Goal: Answer question/provide support

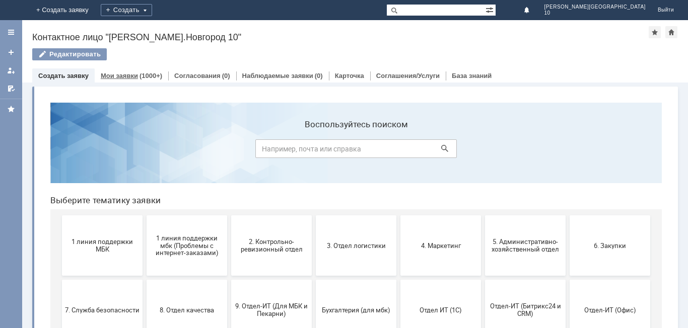
click at [127, 74] on link "Мои заявки" at bounding box center [119, 76] width 37 height 8
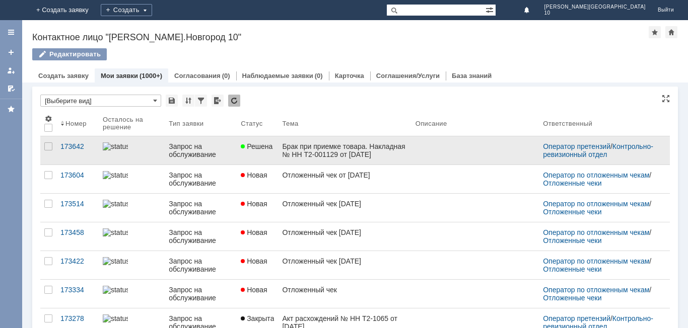
click at [311, 153] on div "Брак при приемке товара. Накладная № НН Т2-001129 от [DATE]" at bounding box center [344, 151] width 125 height 16
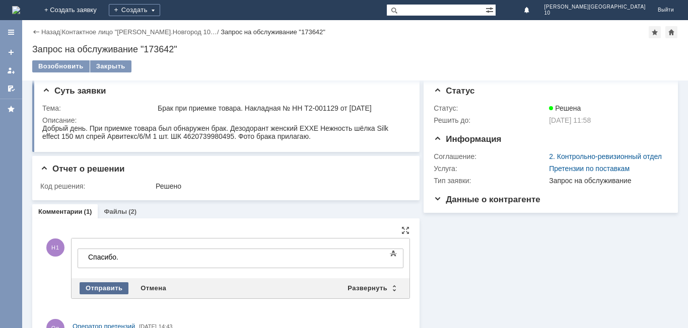
click at [112, 289] on div "Отправить" at bounding box center [104, 289] width 49 height 12
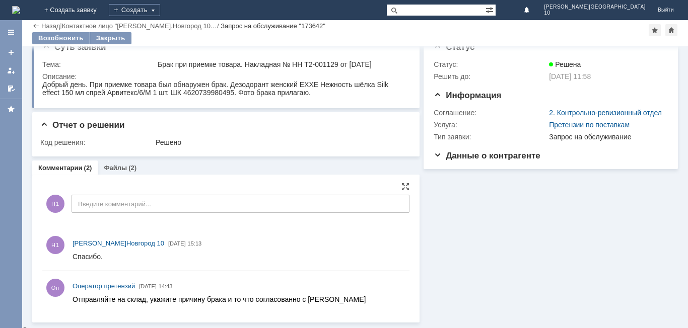
scroll to position [15, 0]
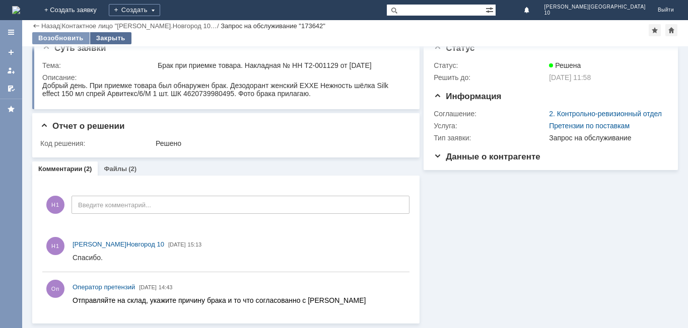
click at [104, 36] on div "Закрыть" at bounding box center [110, 38] width 41 height 12
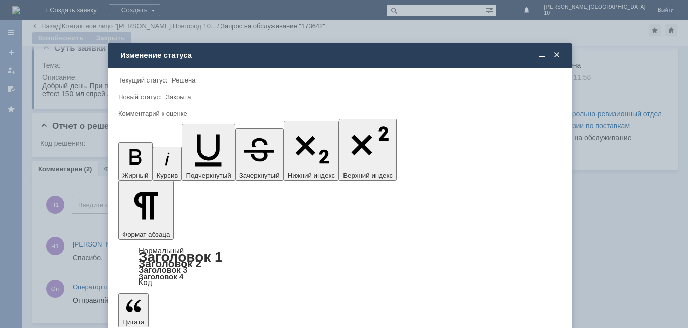
scroll to position [0, 0]
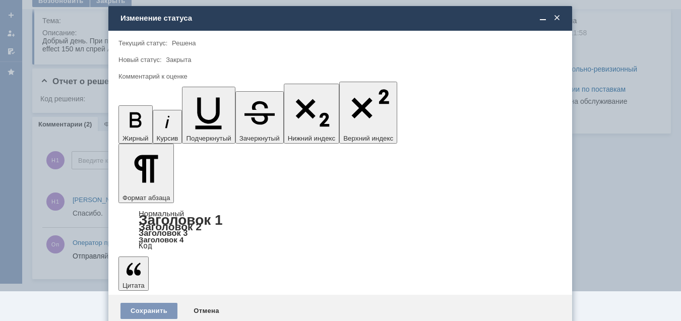
click at [143, 299] on span "5 - Отлично" at bounding box center [340, 298] width 430 height 8
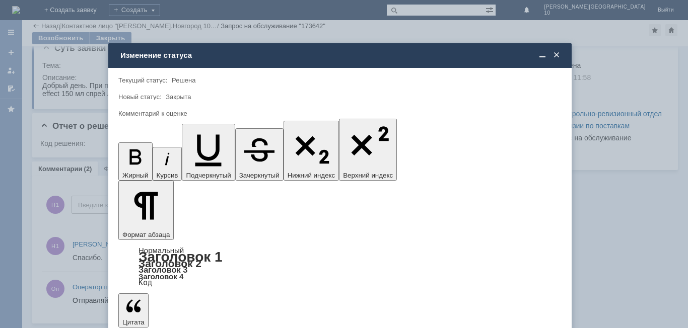
type input "5 - Отлично"
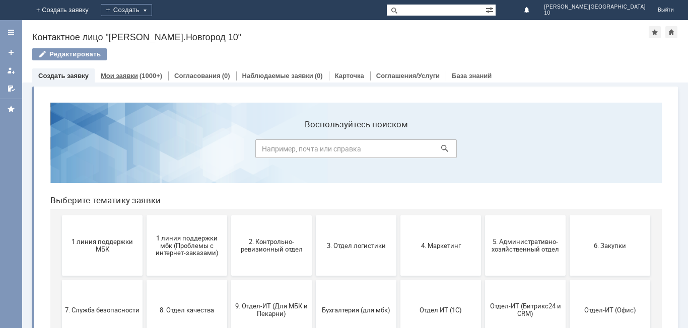
click at [123, 74] on link "Мои заявки" at bounding box center [119, 76] width 37 height 8
